Goal: Transaction & Acquisition: Purchase product/service

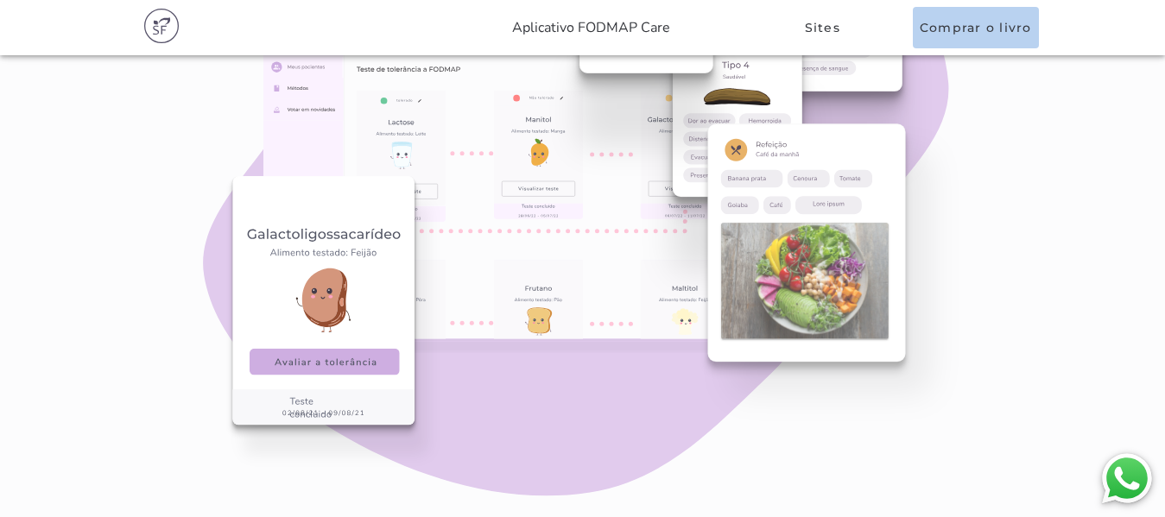
scroll to position [1727, 0]
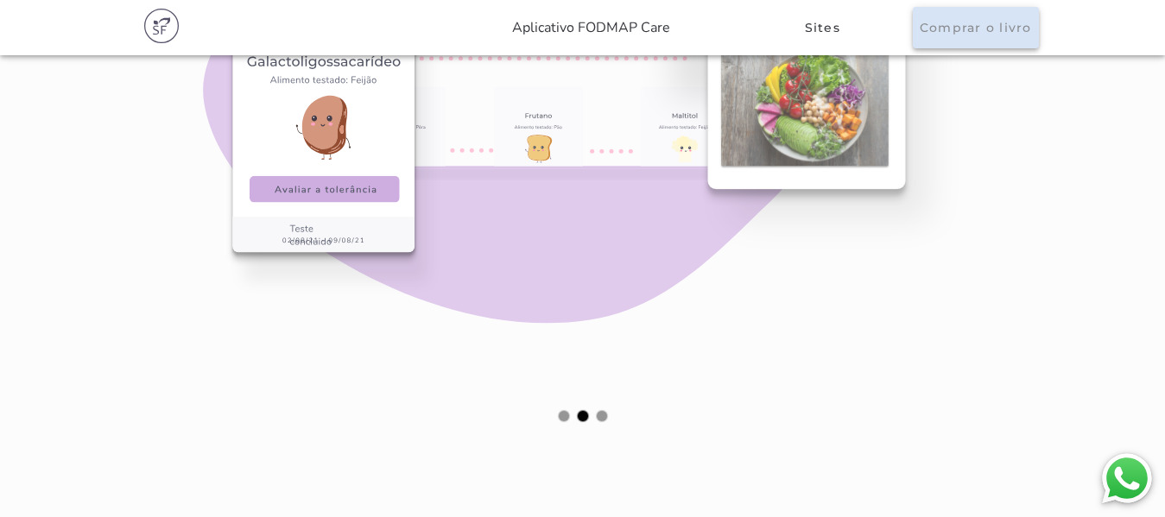
click at [0, 0] on slot "Comprar o livro" at bounding box center [0, 0] width 0 height 0
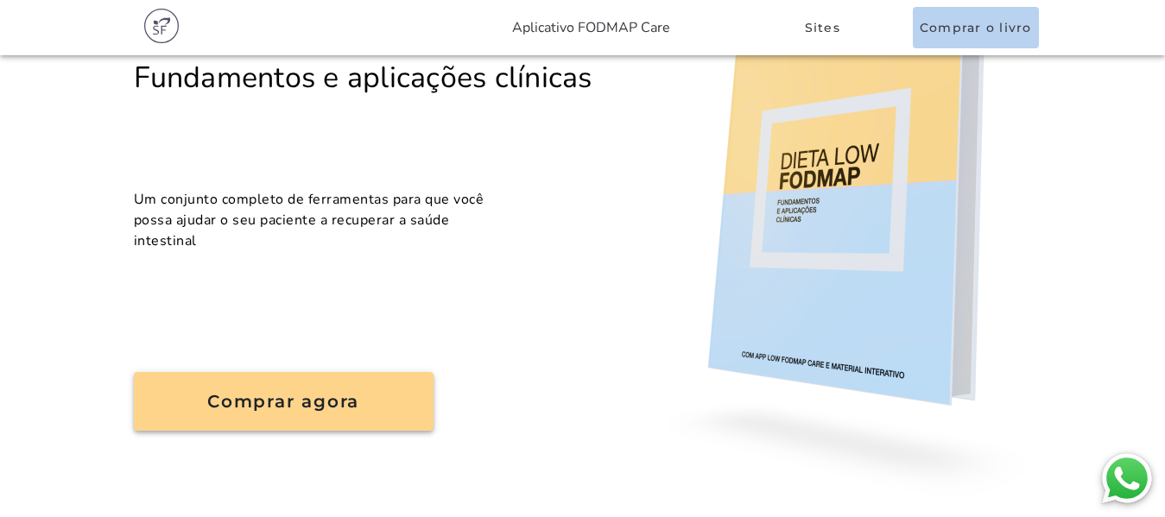
scroll to position [432, 0]
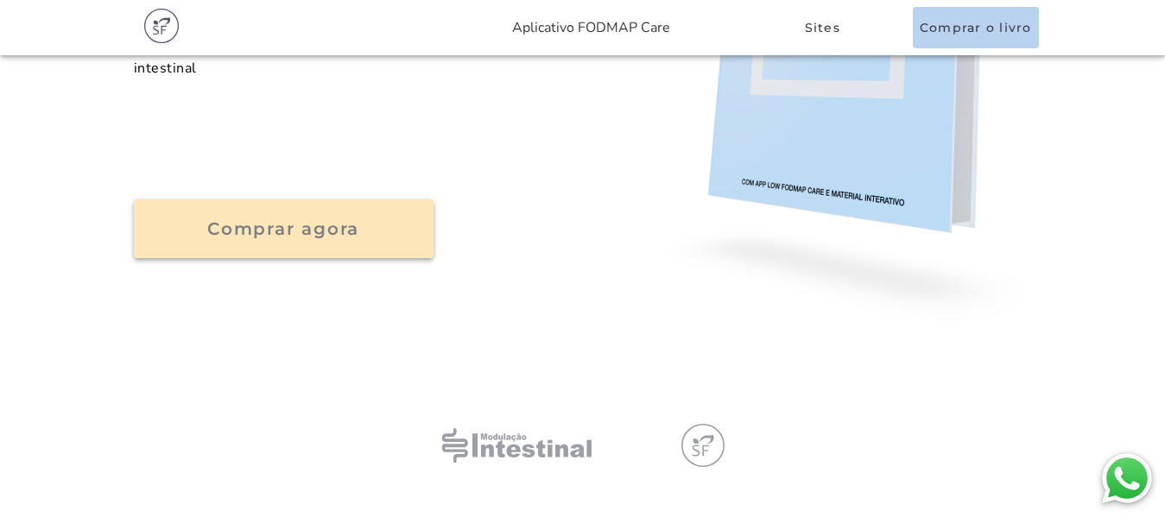
click at [240, 247] on button "Comprar agora" at bounding box center [284, 228] width 300 height 59
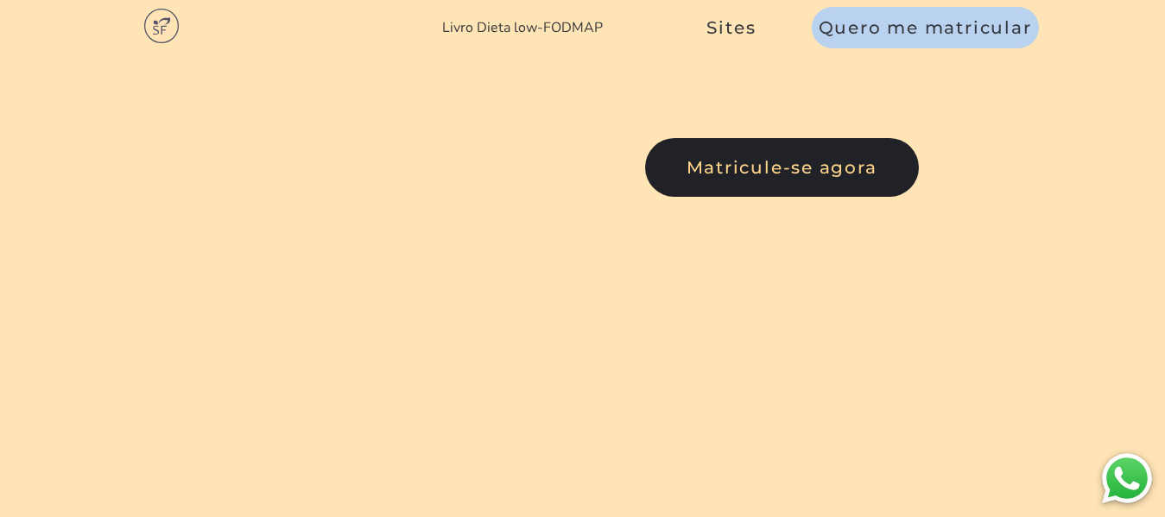
click at [511, 24] on link "Livro Dieta low-FODMAP" at bounding box center [522, 27] width 161 height 19
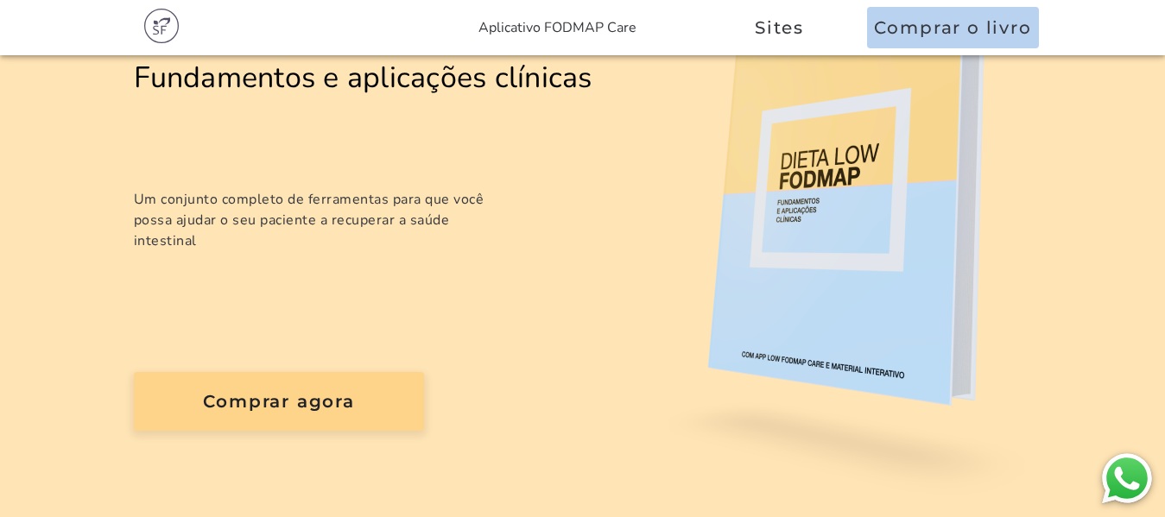
scroll to position [345, 0]
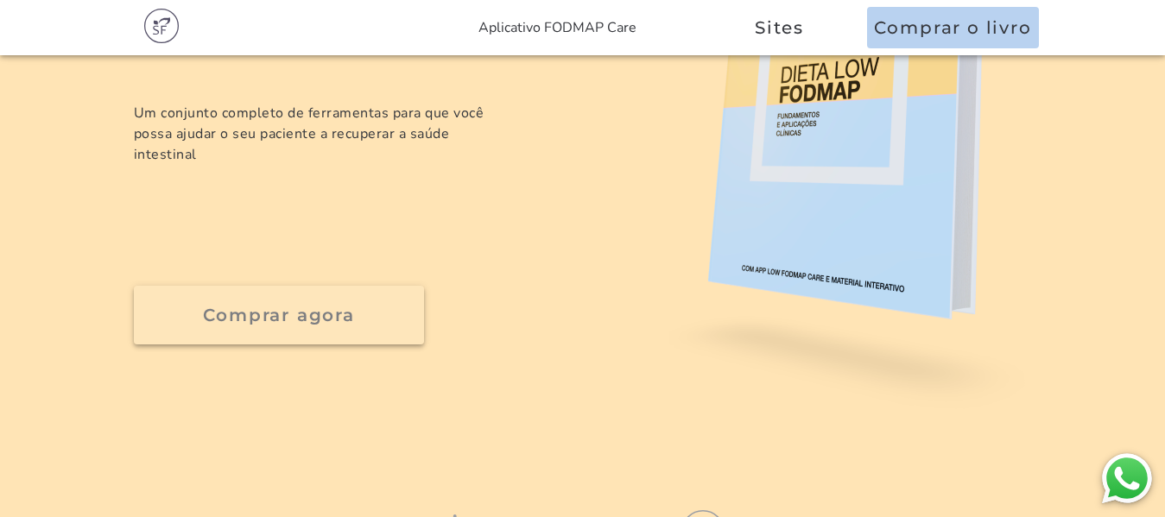
click at [196, 313] on button "Comprar agora" at bounding box center [279, 315] width 290 height 59
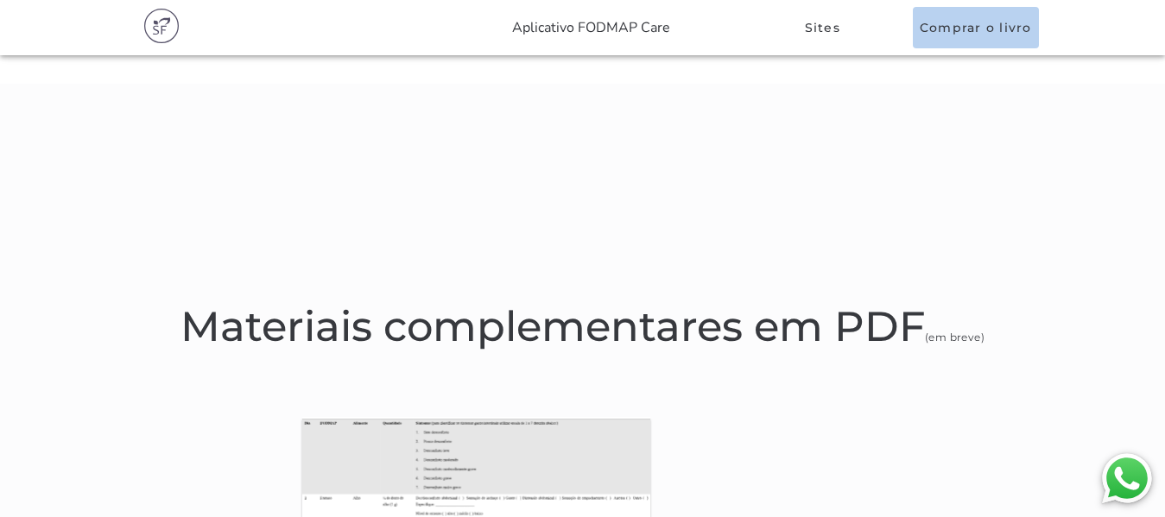
scroll to position [1123, 0]
